Goal: Transaction & Acquisition: Download file/media

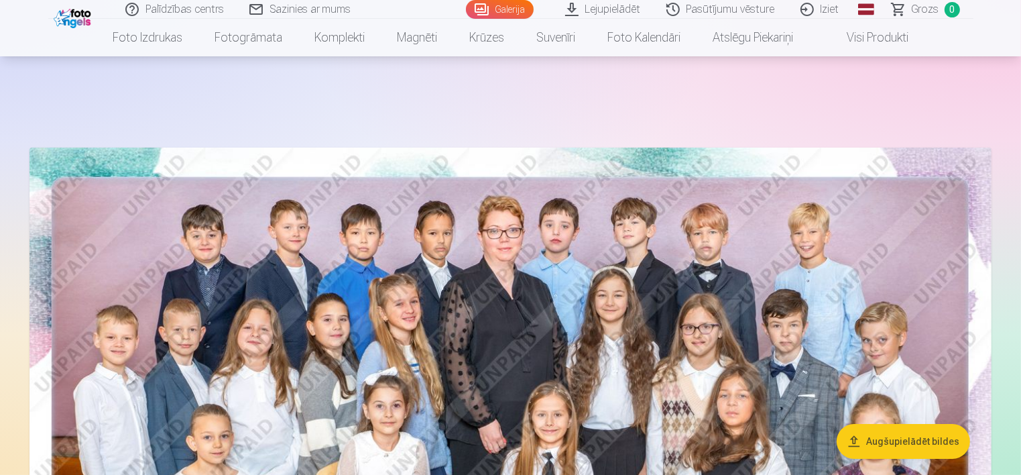
scroll to position [184, 0]
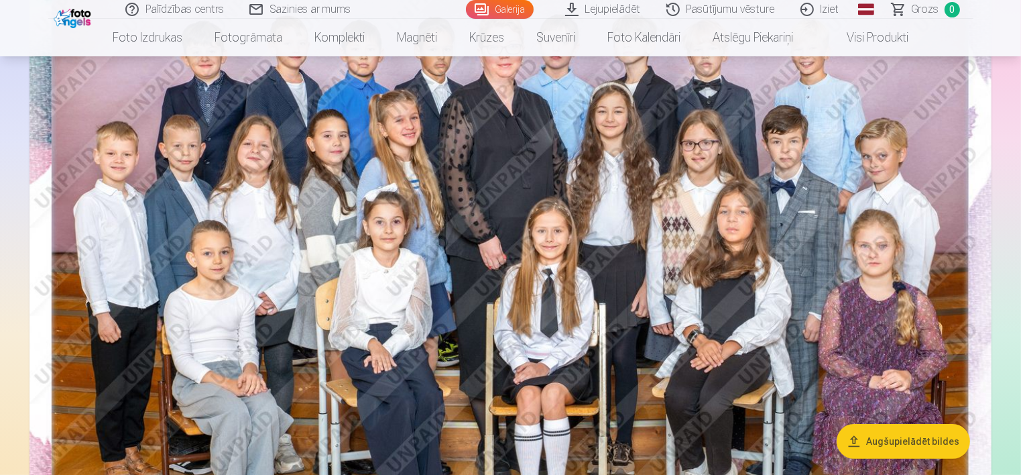
click at [539, 201] on img at bounding box center [511, 285] width 962 height 642
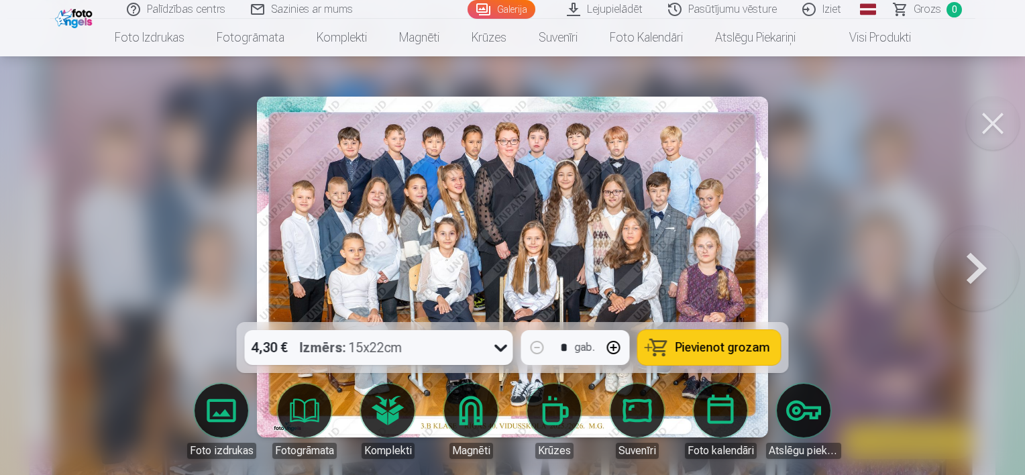
click at [993, 124] on button at bounding box center [993, 124] width 54 height 54
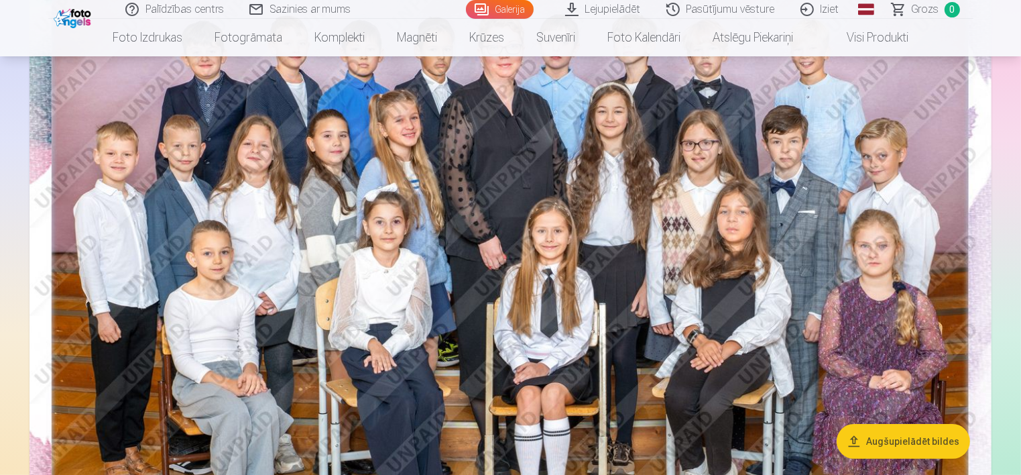
click at [493, 10] on link "Galerija" at bounding box center [500, 9] width 68 height 19
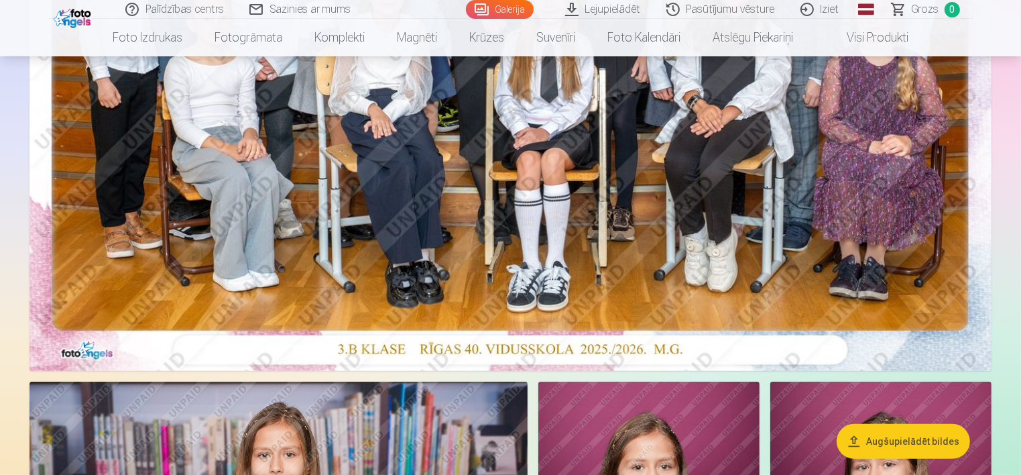
scroll to position [447, 0]
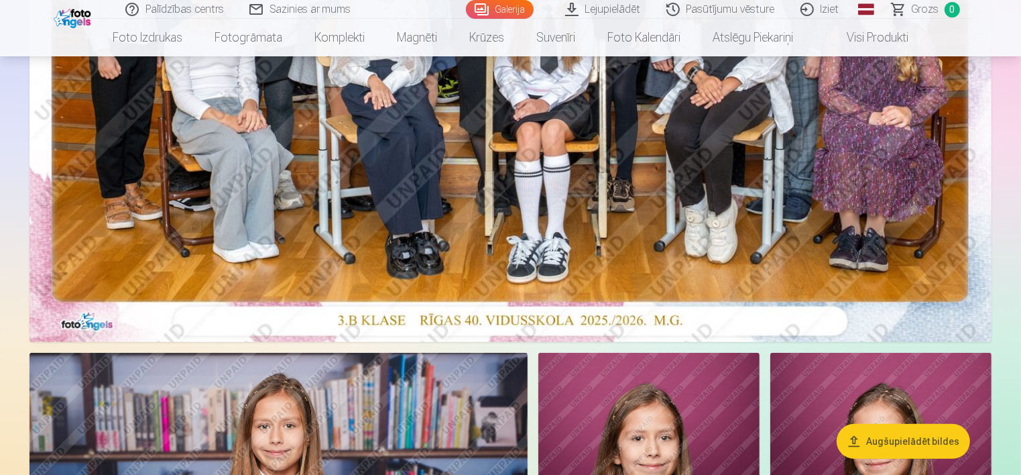
click at [586, 217] on img at bounding box center [511, 21] width 962 height 642
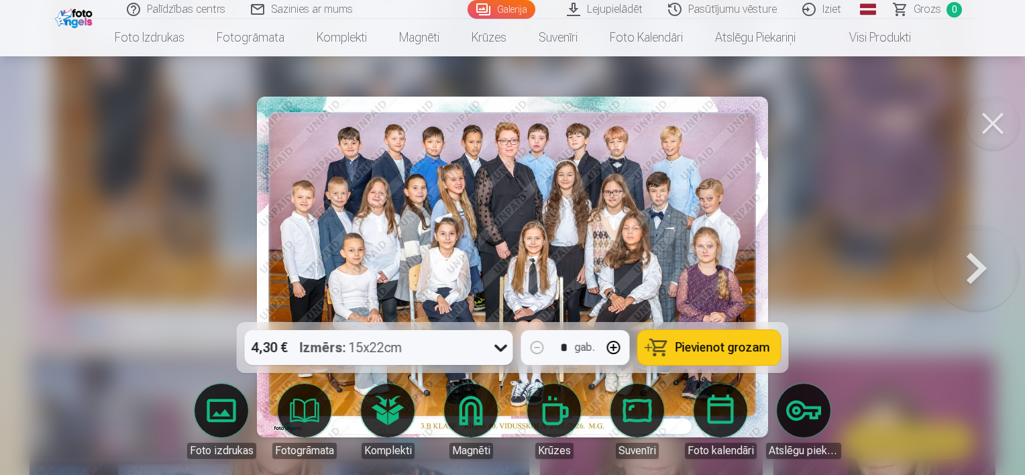
click at [478, 341] on div "4,30 € Izmērs : 15x22cm" at bounding box center [366, 347] width 243 height 35
click at [881, 213] on div at bounding box center [512, 237] width 1025 height 475
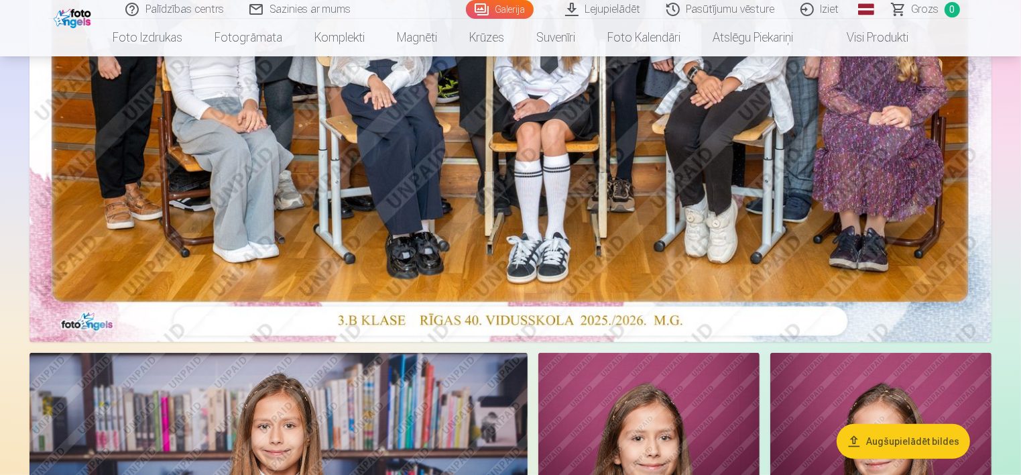
click at [881, 213] on img at bounding box center [511, 21] width 962 height 642
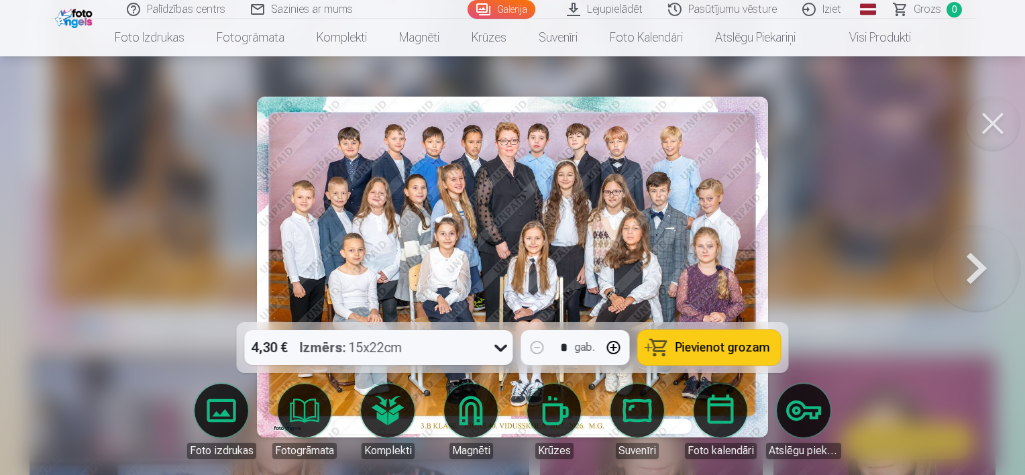
click at [995, 124] on button at bounding box center [993, 124] width 54 height 54
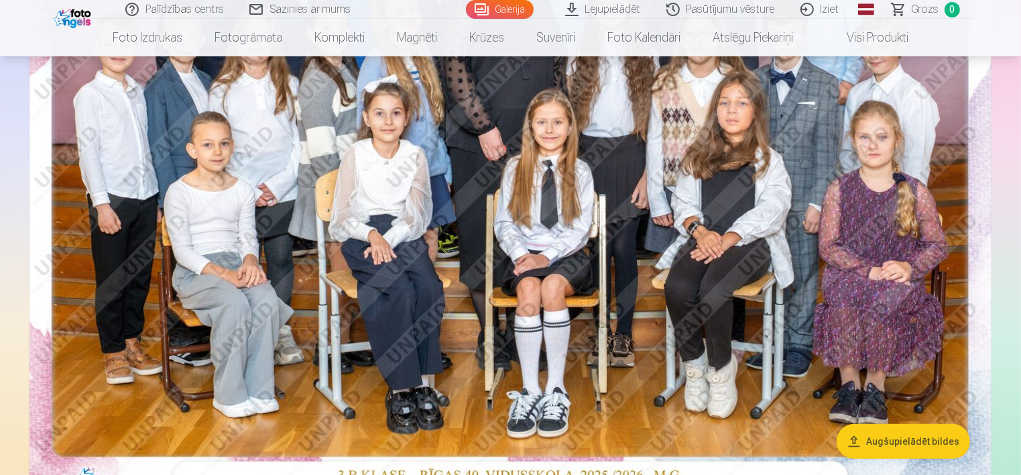
scroll to position [268, 0]
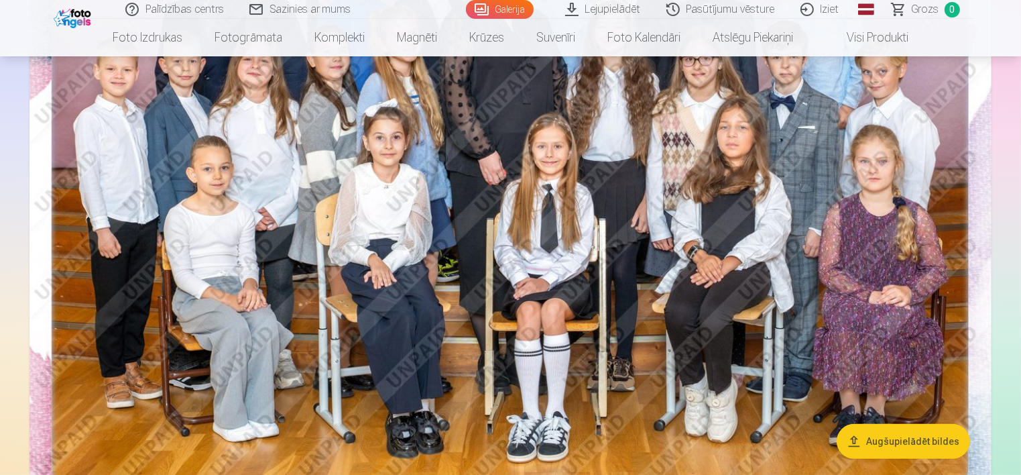
click at [602, 11] on link "Lejupielādēt" at bounding box center [603, 9] width 101 height 19
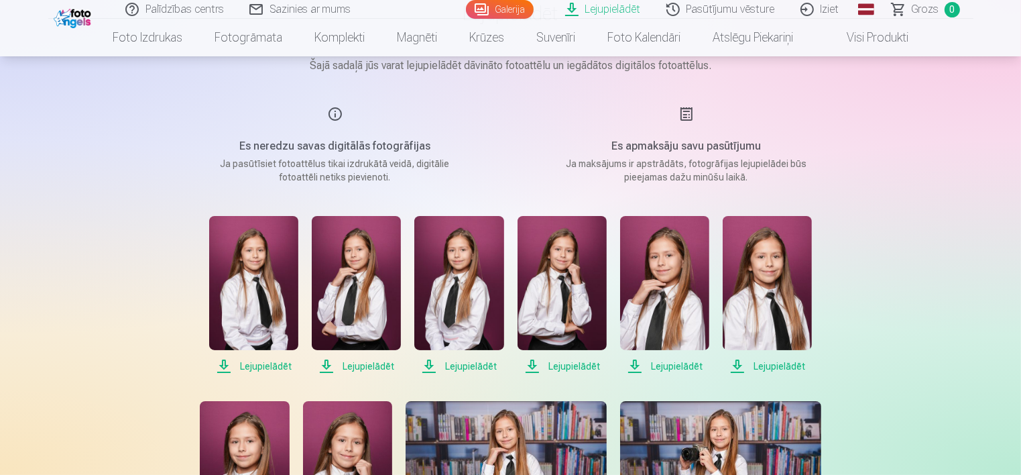
scroll to position [102, 0]
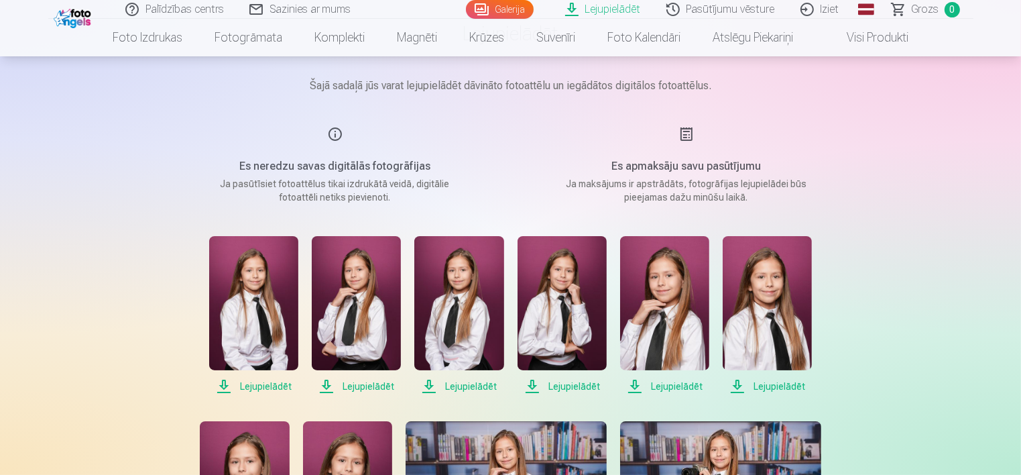
click at [474, 286] on img at bounding box center [459, 303] width 89 height 134
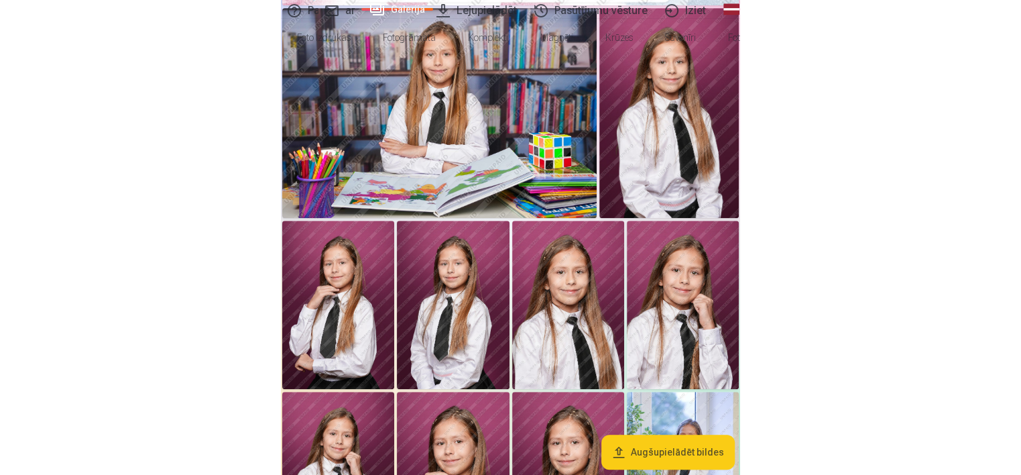
scroll to position [268, 0]
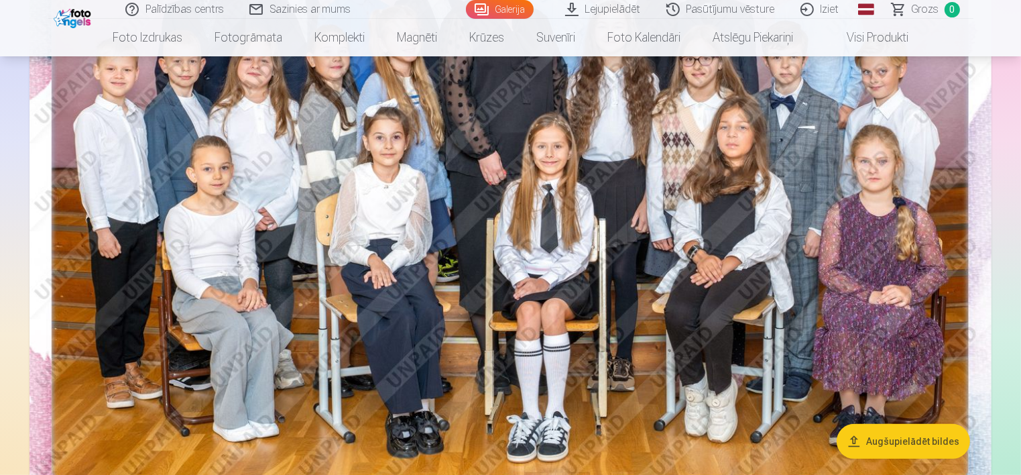
click at [606, 5] on link "Lejupielādēt" at bounding box center [603, 9] width 101 height 19
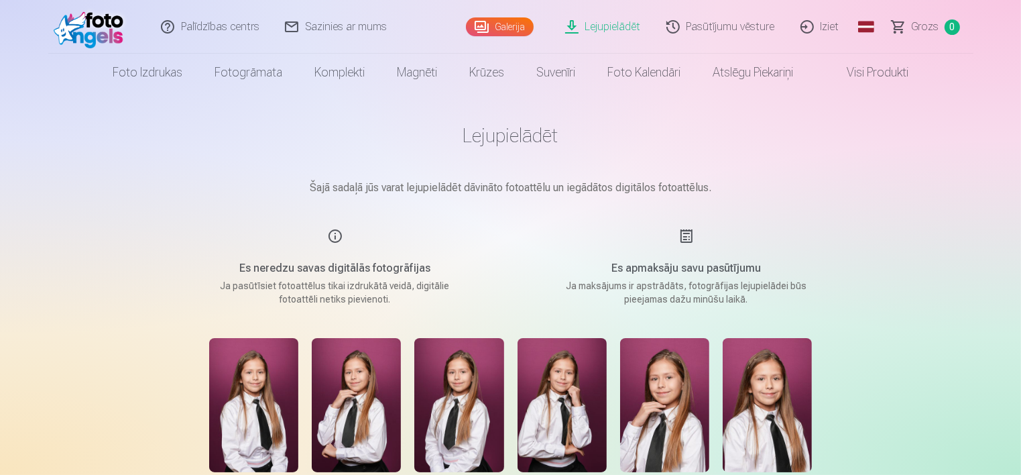
click at [521, 25] on link "Galerija" at bounding box center [500, 26] width 68 height 19
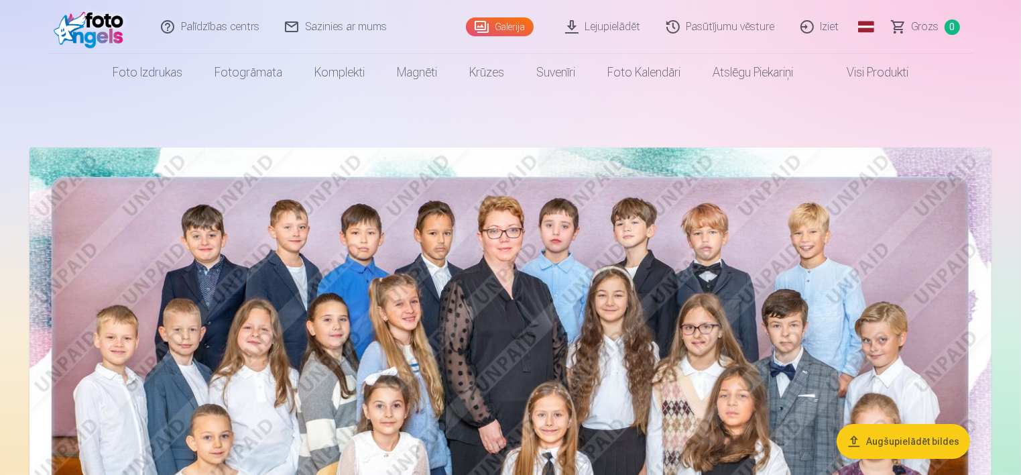
drag, startPoint x: 465, startPoint y: 180, endPoint x: 1014, endPoint y: 86, distance: 557.3
click at [1014, 86] on nav "Foto izdrukas Augstas kvalitātes fotoattēlu izdrukas 210 gsm papīrs, piesātināt…" at bounding box center [510, 73] width 1021 height 38
click at [620, 21] on link "Lejupielādēt" at bounding box center [603, 27] width 101 height 54
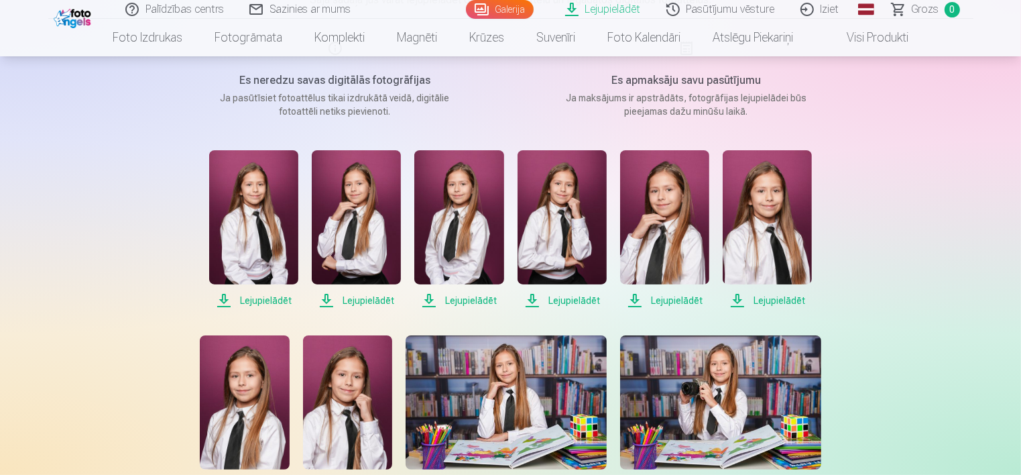
scroll to position [66, 0]
